Goal: Check status: Check status

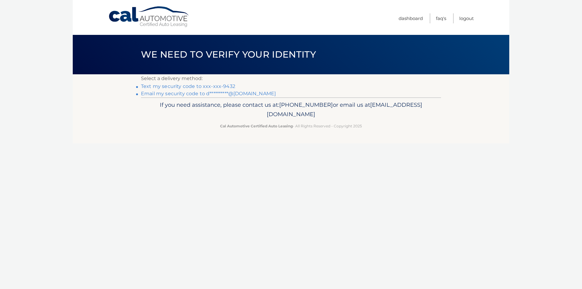
click at [229, 86] on link "Text my security code to xxx-xxx-9432" at bounding box center [188, 86] width 94 height 6
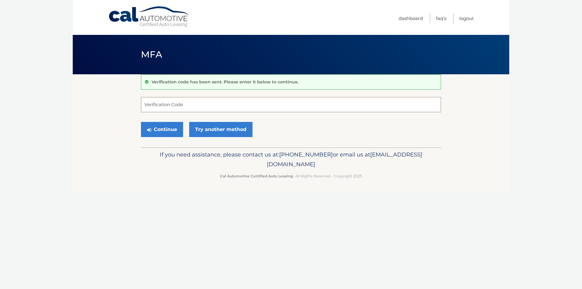
click at [196, 108] on input "Verification Code" at bounding box center [291, 104] width 300 height 15
type input "169196"
click at [171, 129] on button "Continue" at bounding box center [162, 129] width 42 height 15
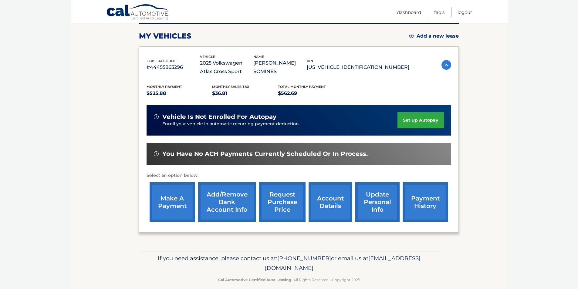
scroll to position [87, 0]
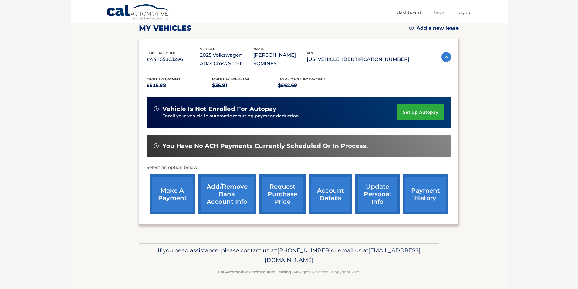
click at [430, 206] on link "payment history" at bounding box center [424, 194] width 45 height 40
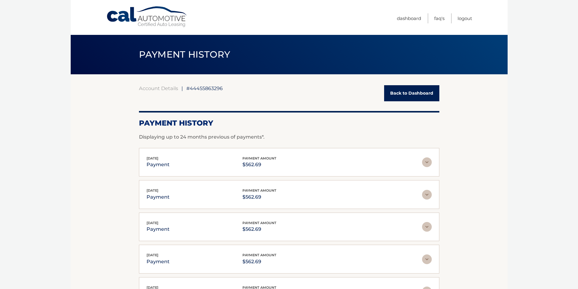
click at [398, 91] on link "Back to Dashboard" at bounding box center [411, 93] width 55 height 16
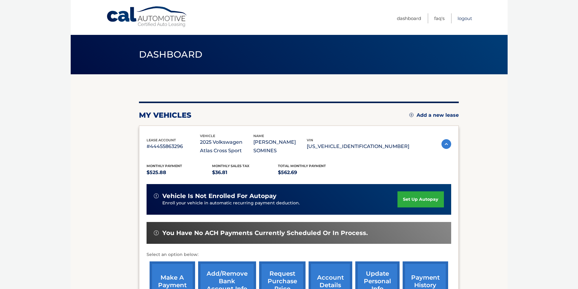
click at [462, 18] on link "Logout" at bounding box center [464, 18] width 15 height 10
